Goal: Information Seeking & Learning: Learn about a topic

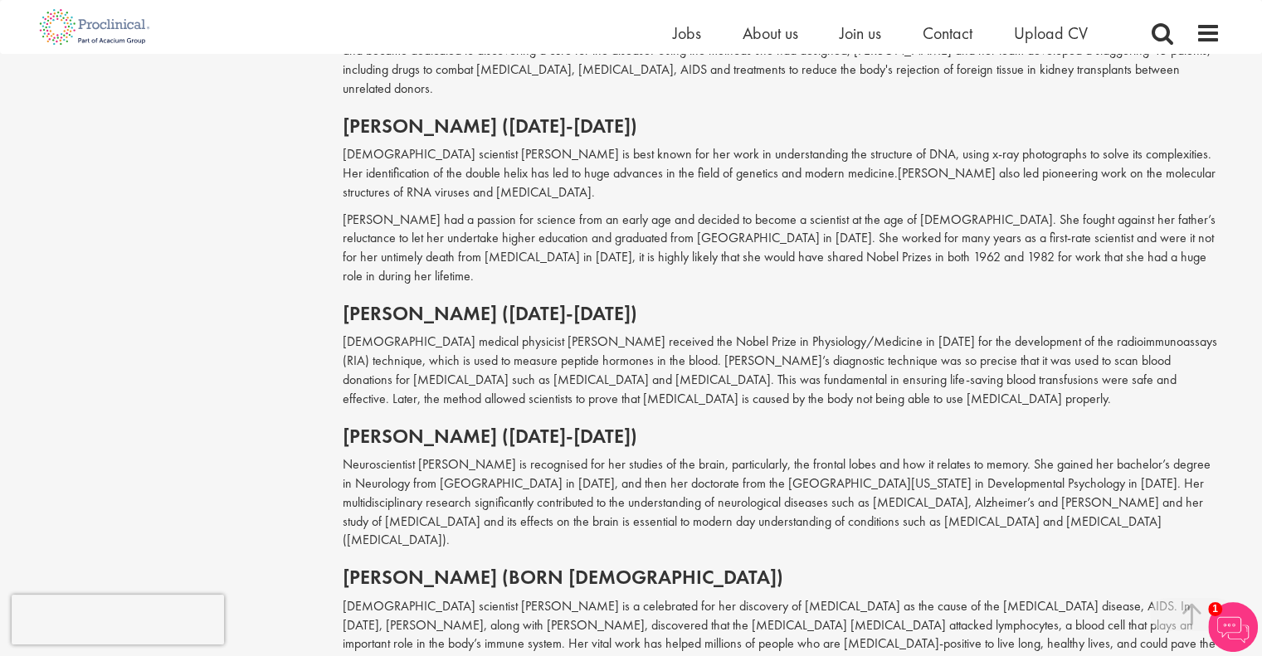
scroll to position [1821, 0]
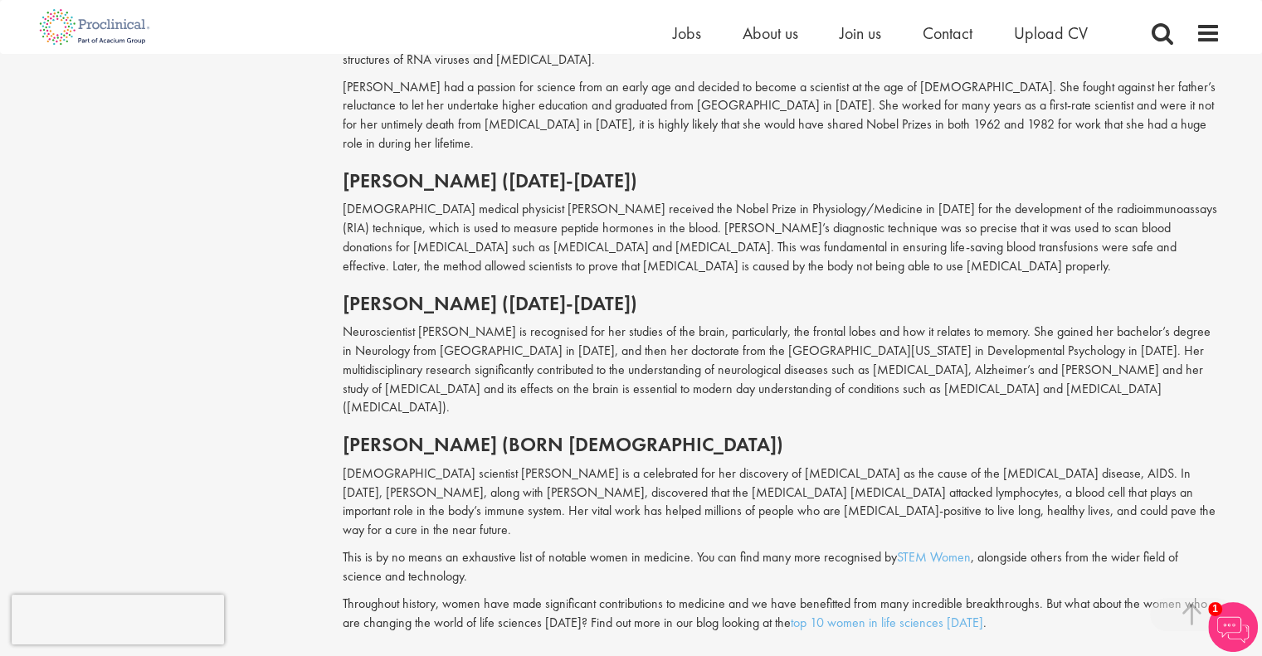
click at [571, 434] on h2 "[PERSON_NAME] (born [DEMOGRAPHIC_DATA])" at bounding box center [782, 445] width 878 height 22
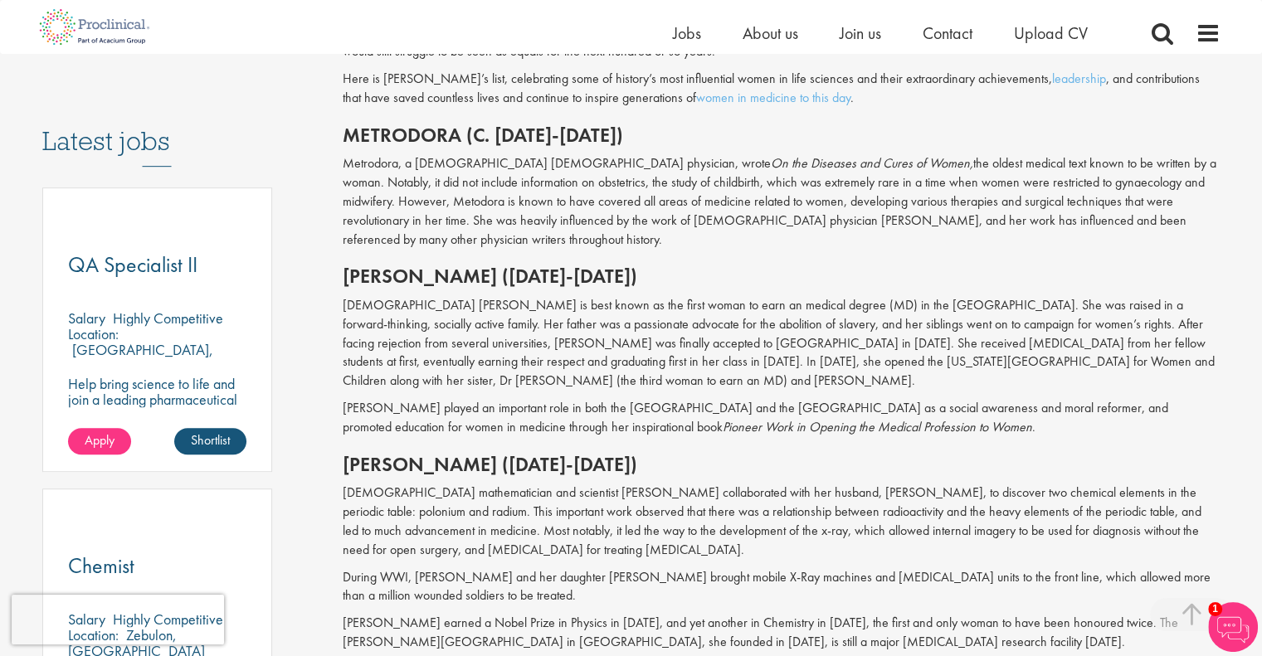
scroll to position [810, 0]
click at [607, 265] on h2 "[PERSON_NAME] ([DATE]-[DATE])" at bounding box center [782, 276] width 878 height 22
click at [587, 328] on p "[DEMOGRAPHIC_DATA] [PERSON_NAME] is best known as the first woman to earn an me…" at bounding box center [782, 343] width 878 height 95
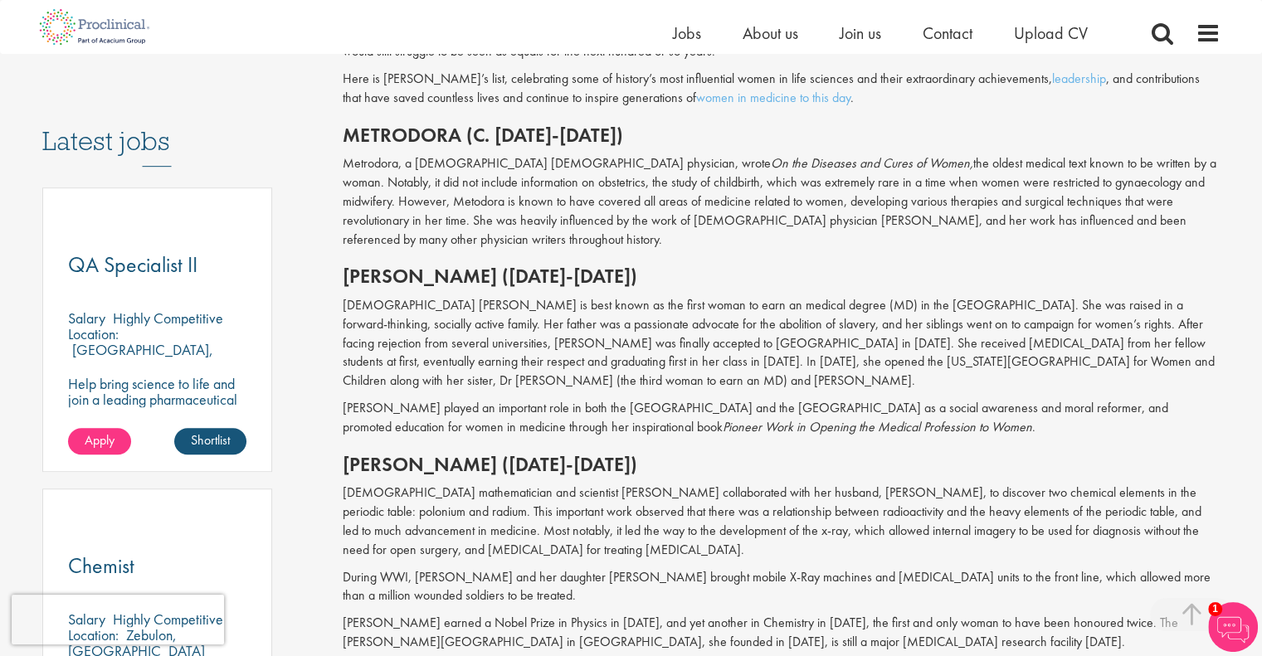
click at [587, 328] on p "[DEMOGRAPHIC_DATA] [PERSON_NAME] is best known as the first woman to earn an me…" at bounding box center [782, 343] width 878 height 95
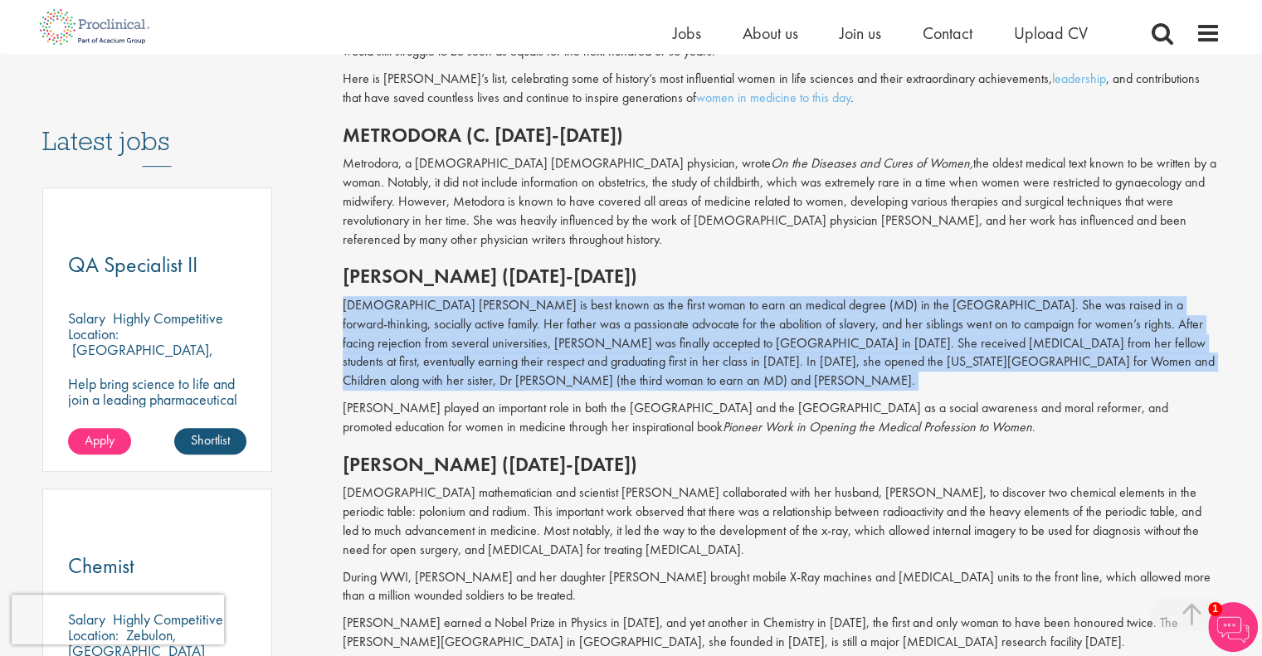
click at [587, 328] on p "[DEMOGRAPHIC_DATA] [PERSON_NAME] is best known as the first woman to earn an me…" at bounding box center [782, 343] width 878 height 95
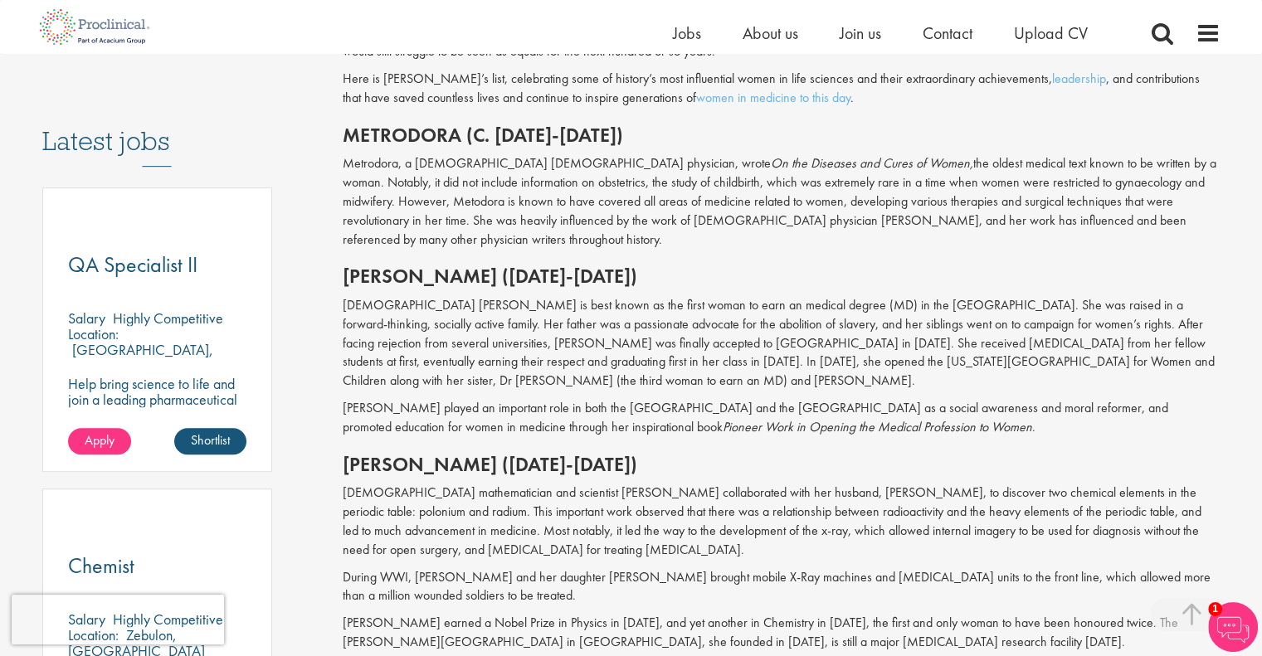
click at [588, 399] on p "[PERSON_NAME] played an important role in both the [GEOGRAPHIC_DATA] and the [G…" at bounding box center [782, 418] width 878 height 38
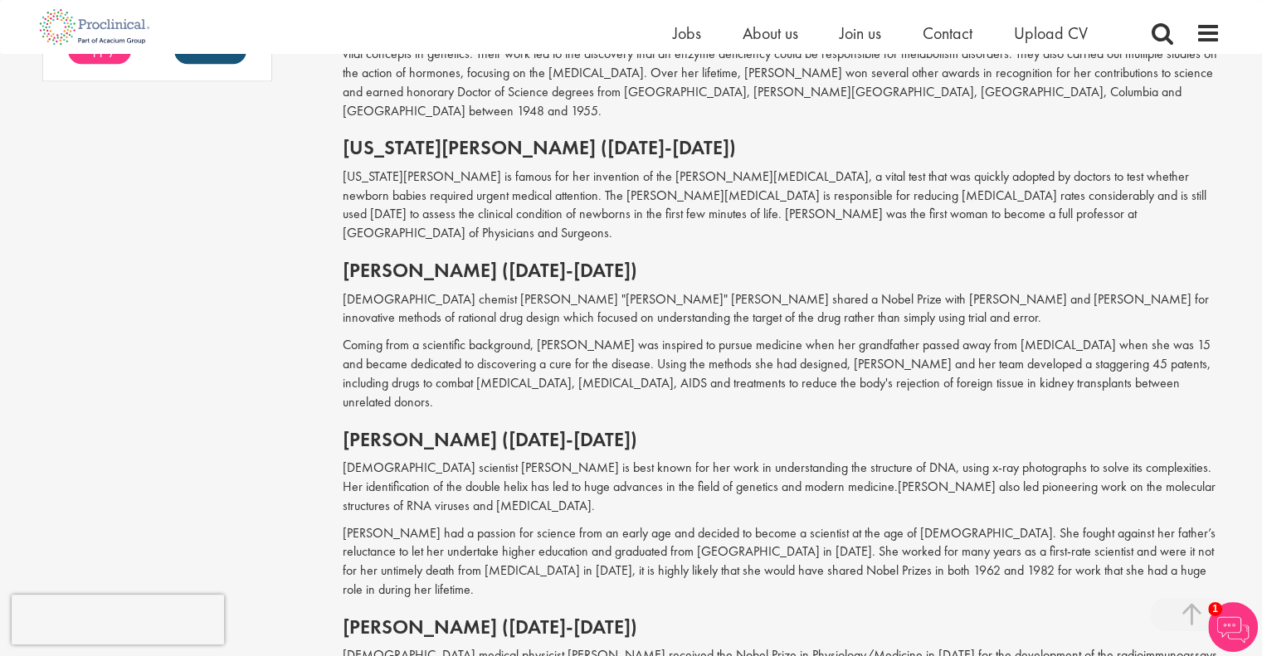
scroll to position [1539, 0]
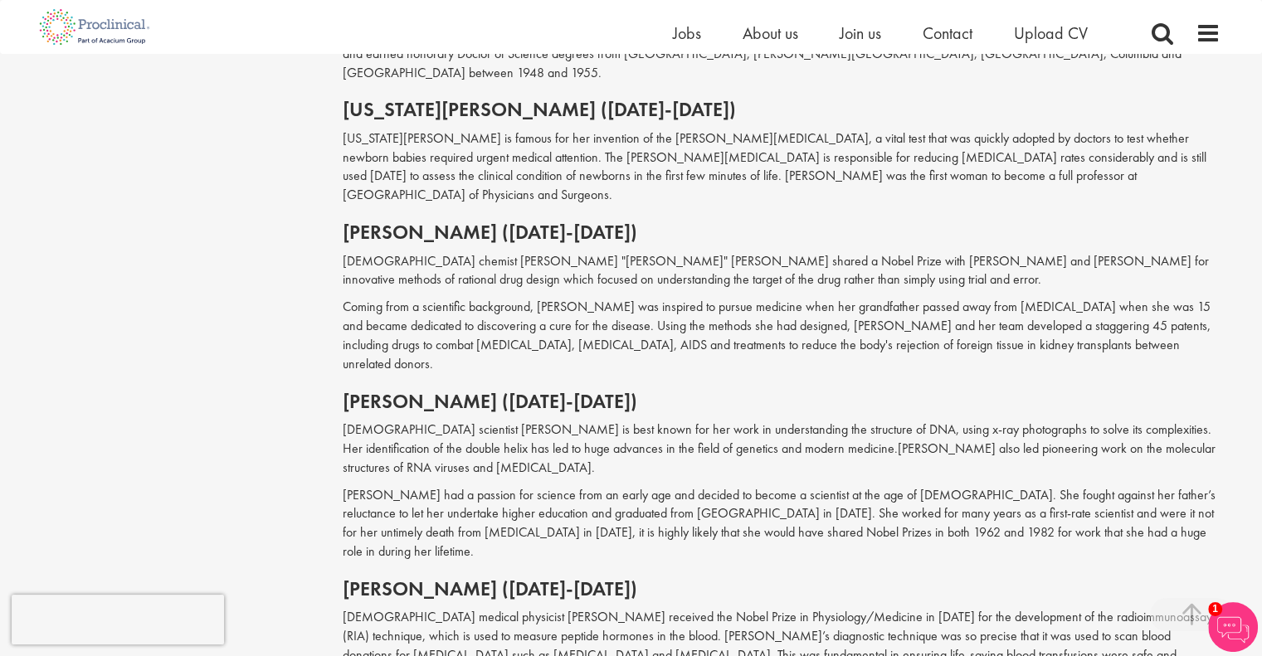
click at [547, 221] on h2 "[PERSON_NAME] ([DATE]-[DATE])" at bounding box center [782, 232] width 878 height 22
click at [529, 252] on p "[DEMOGRAPHIC_DATA] chemist [PERSON_NAME] "[PERSON_NAME]" [PERSON_NAME] shared a…" at bounding box center [782, 271] width 878 height 38
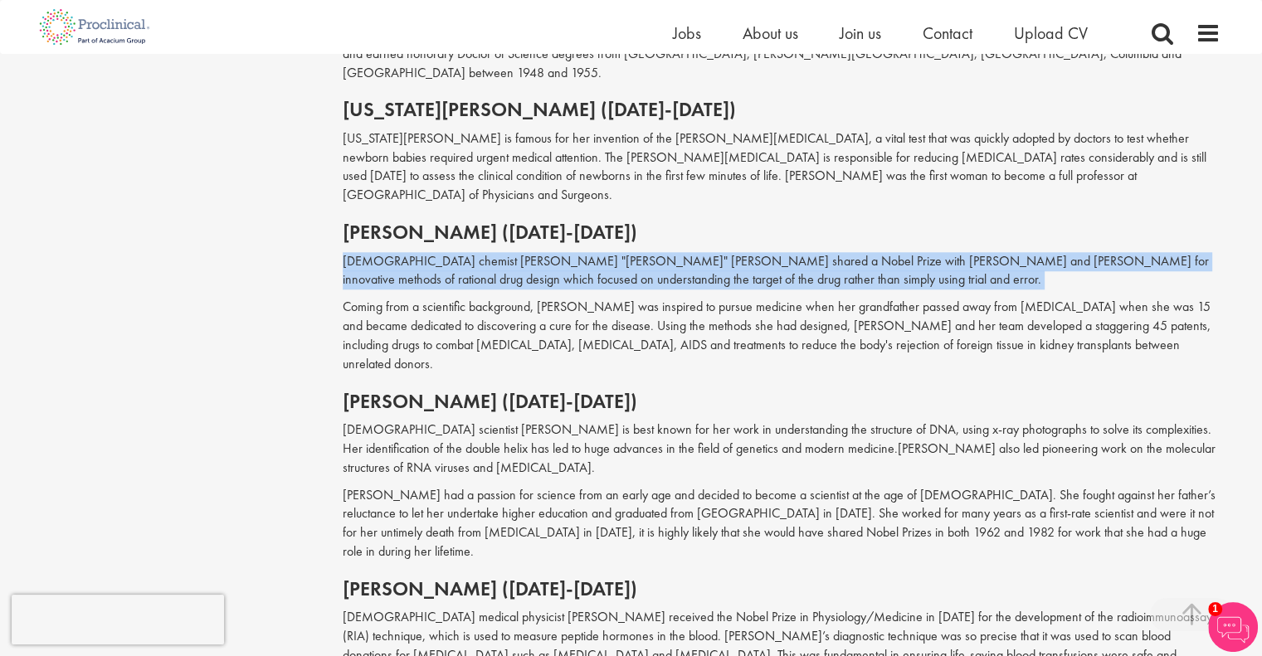
click at [529, 252] on p "[DEMOGRAPHIC_DATA] chemist [PERSON_NAME] "[PERSON_NAME]" [PERSON_NAME] shared a…" at bounding box center [782, 271] width 878 height 38
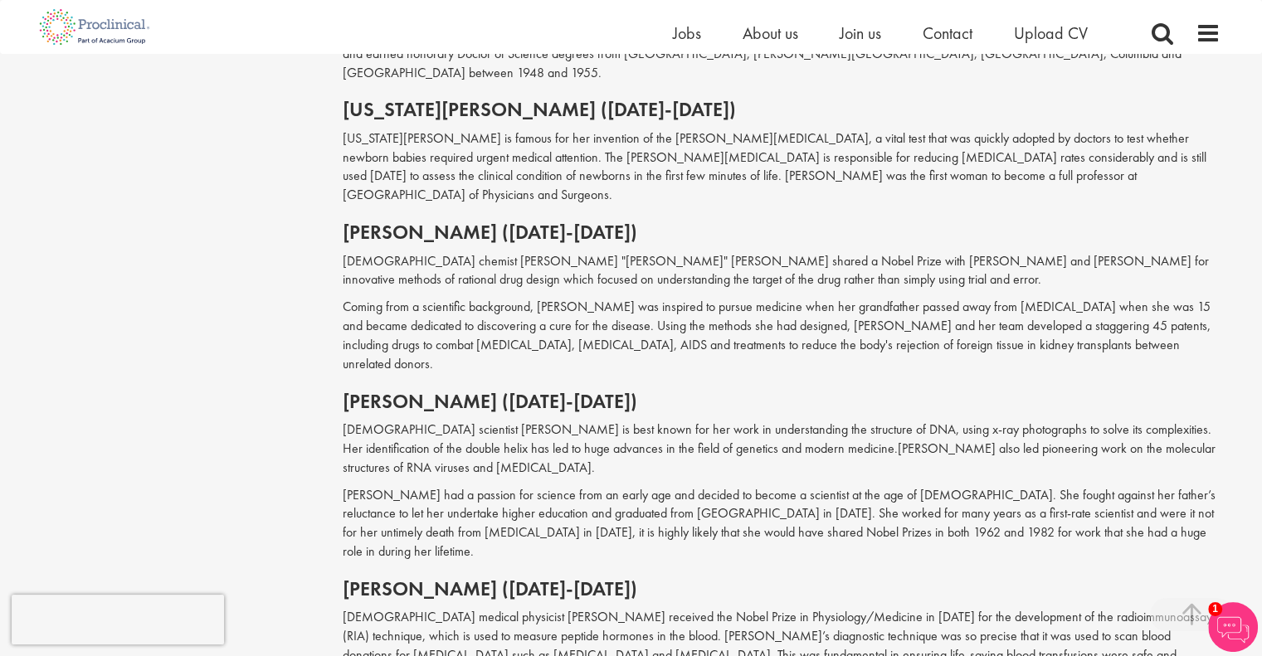
click at [510, 298] on p "Coming from a scientific background, [PERSON_NAME] was inspired to pursue medic…" at bounding box center [782, 335] width 878 height 75
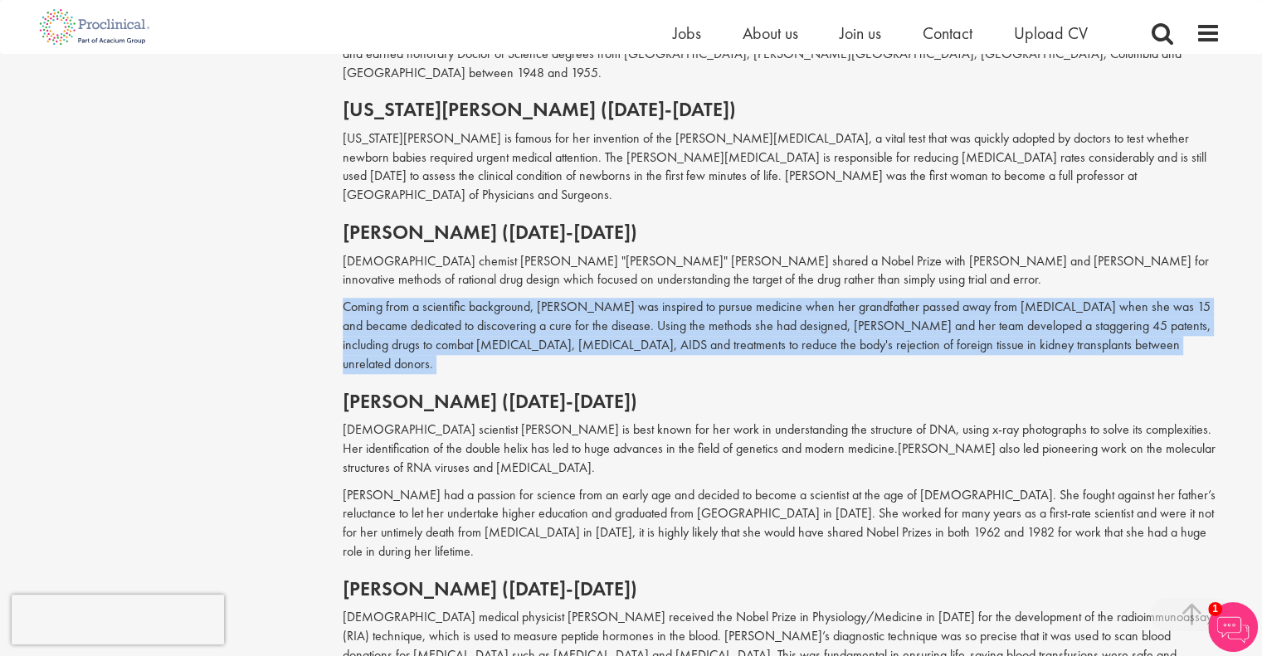
click at [510, 298] on p "Coming from a scientific background, [PERSON_NAME] was inspired to pursue medic…" at bounding box center [782, 335] width 878 height 75
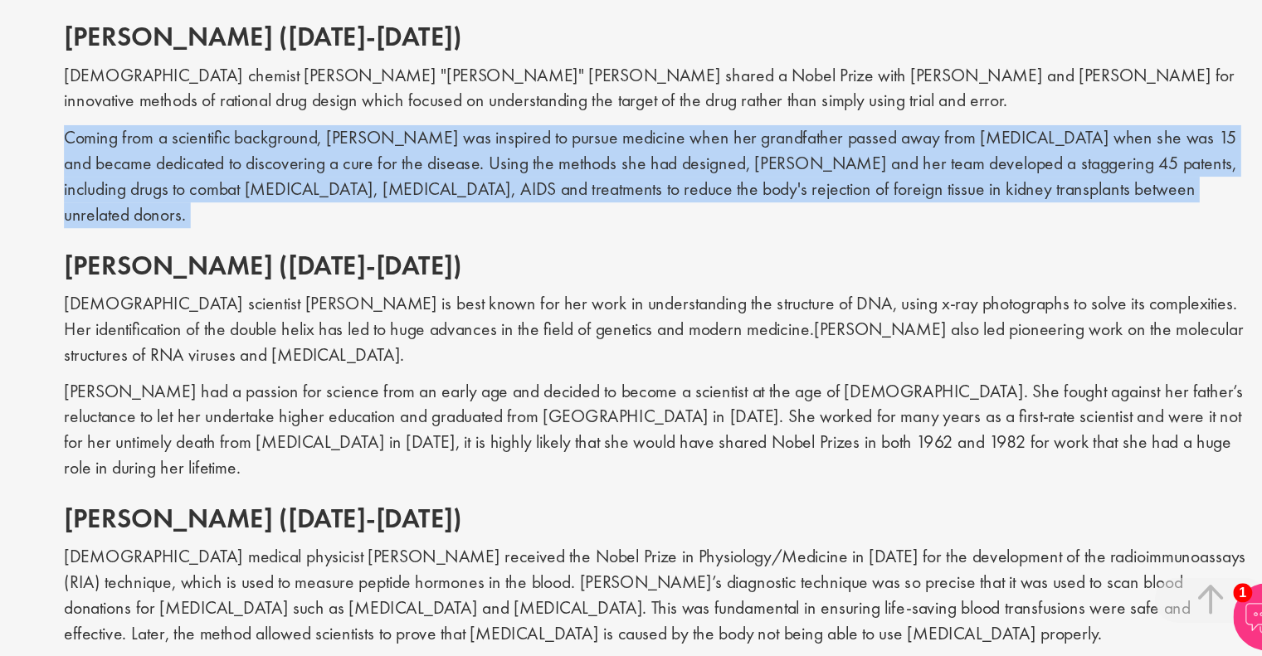
scroll to position [1575, 0]
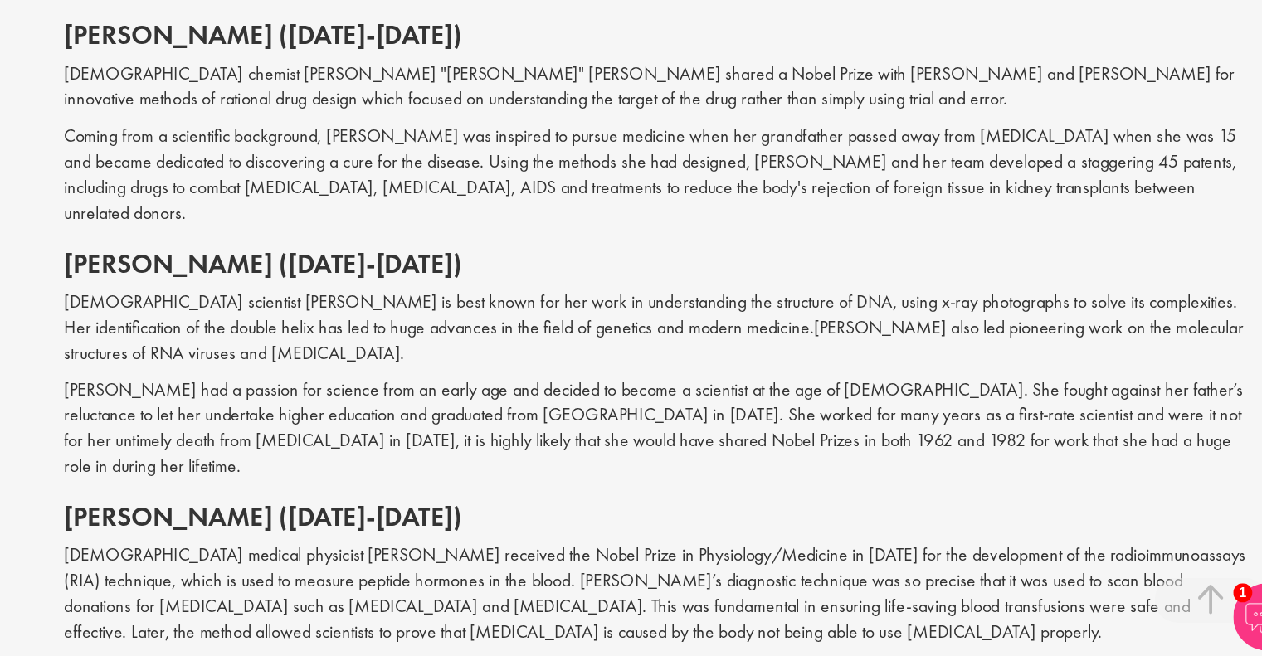
click at [725, 450] on p "[PERSON_NAME] had a passion for science from an early age and decided to become…" at bounding box center [782, 487] width 878 height 75
click at [683, 572] on p "[DEMOGRAPHIC_DATA] medical physicist [PERSON_NAME] received the Nobel Prize in …" at bounding box center [782, 609] width 878 height 75
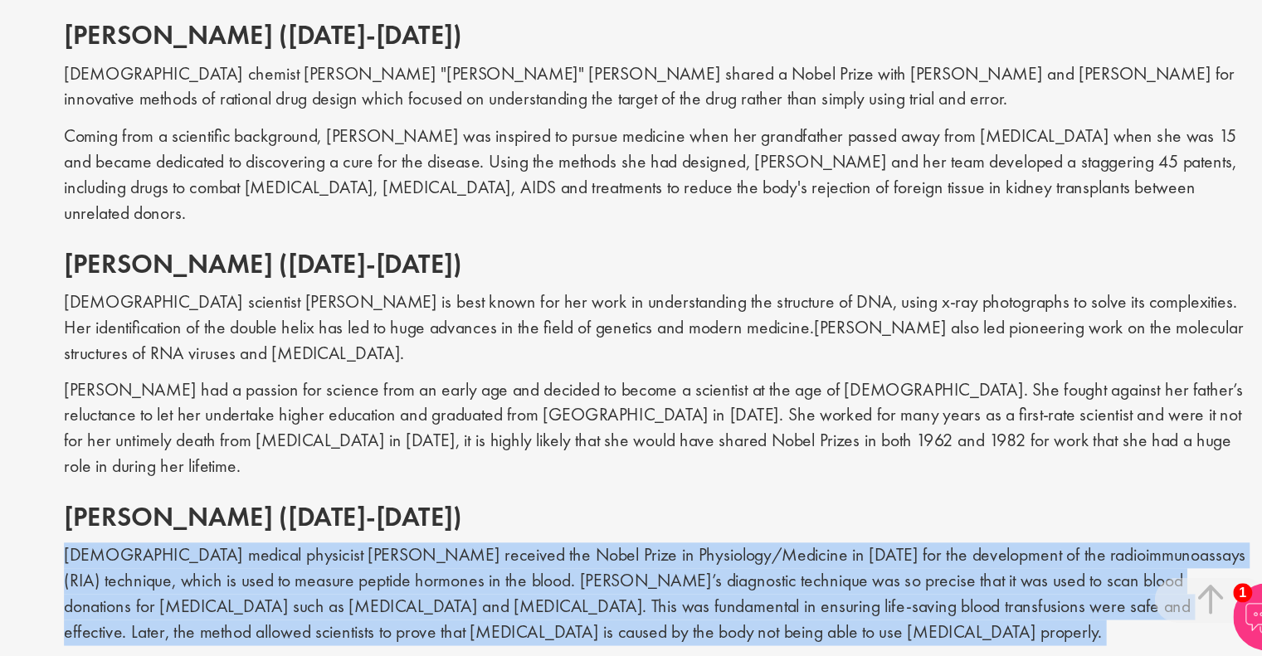
click at [683, 572] on p "[DEMOGRAPHIC_DATA] medical physicist [PERSON_NAME] received the Nobel Prize in …" at bounding box center [782, 609] width 878 height 75
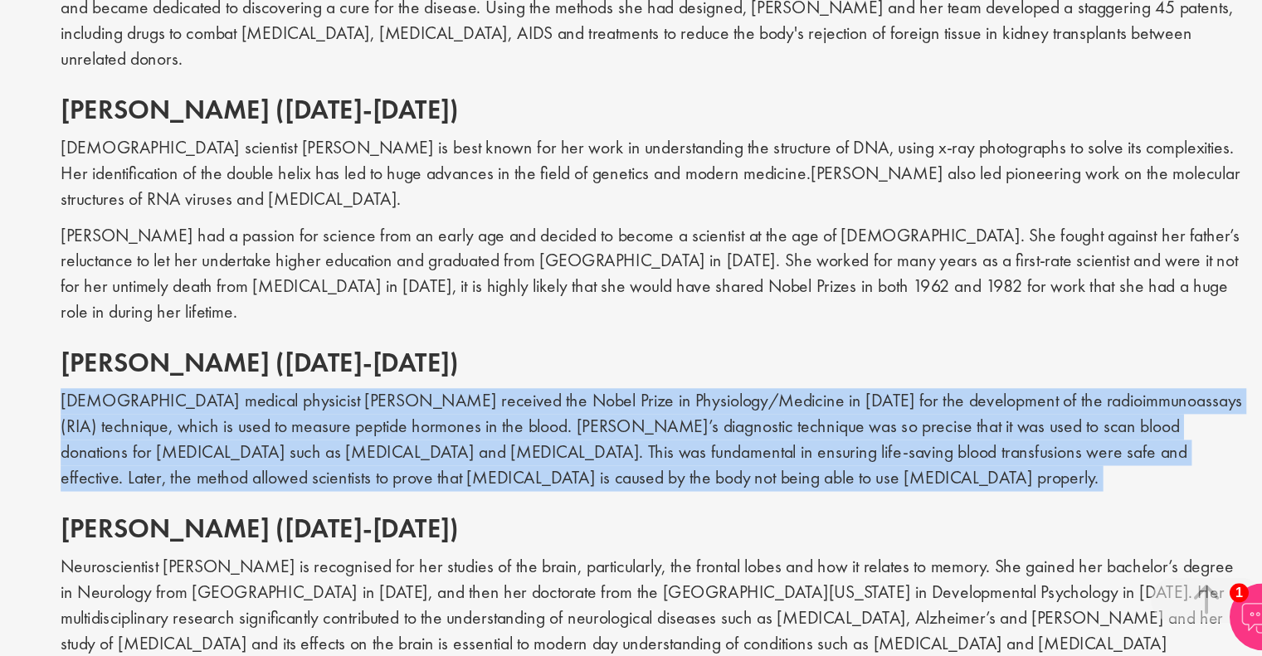
scroll to position [1690, 0]
